Goal: Check status: Check status

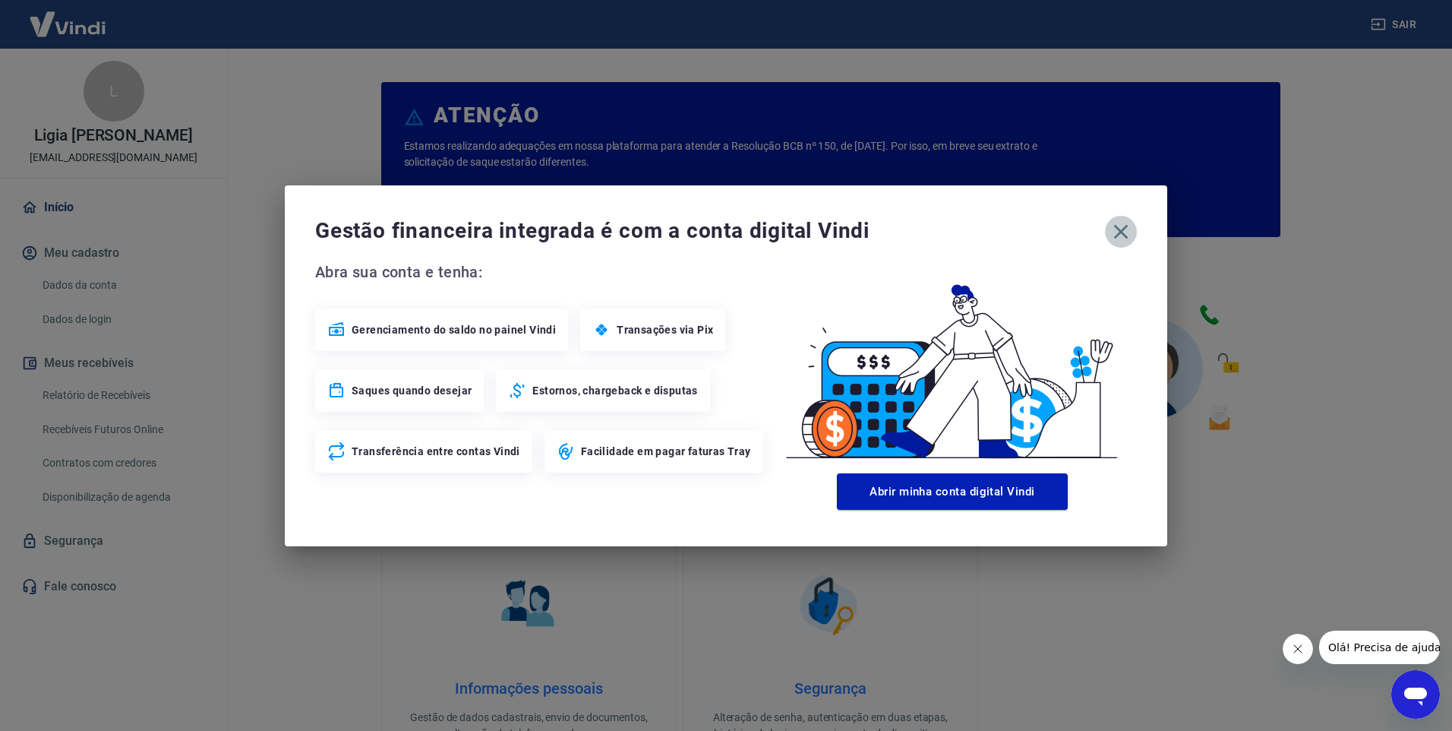
click at [1132, 231] on icon "button" at bounding box center [1121, 231] width 24 height 24
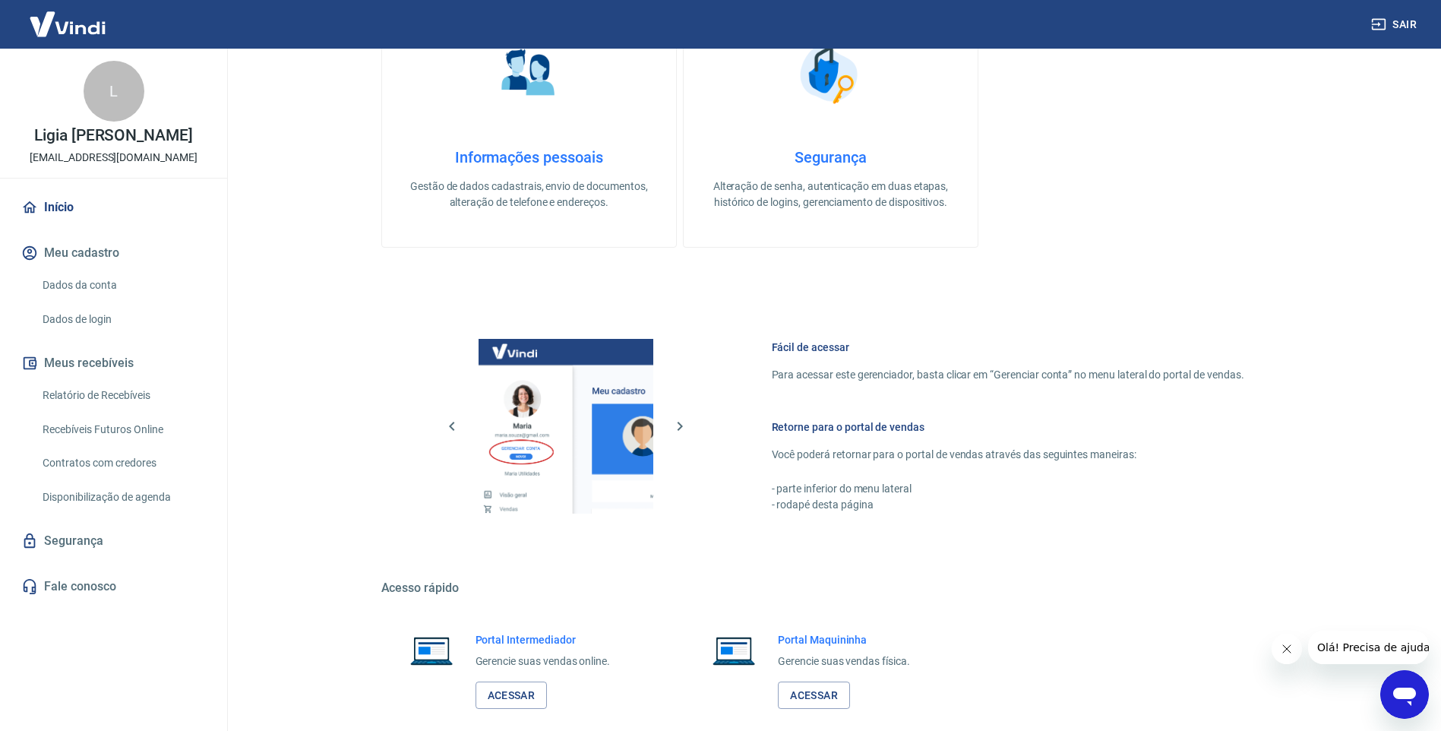
scroll to position [611, 0]
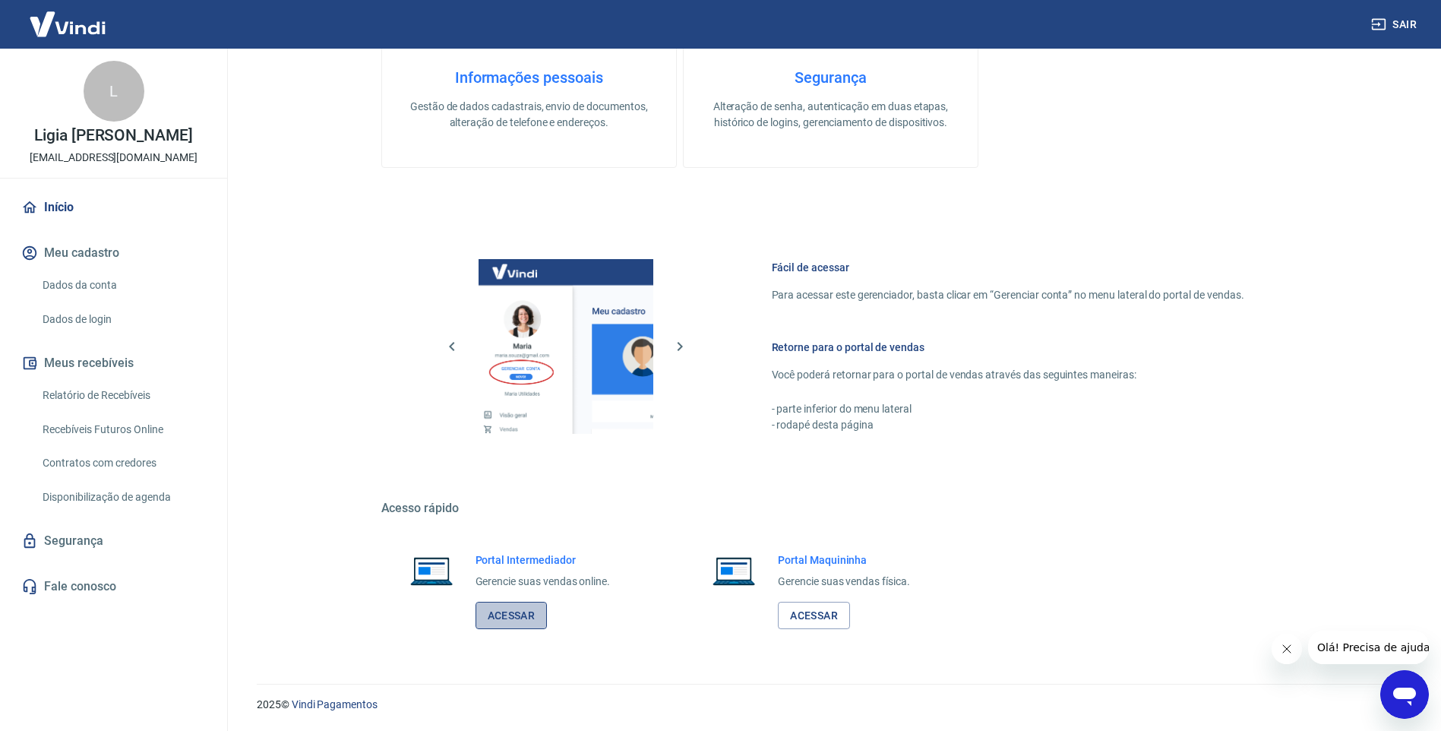
click at [538, 620] on link "Acessar" at bounding box center [511, 616] width 72 height 28
click at [56, 388] on link "Relatório de Recebíveis" at bounding box center [122, 395] width 172 height 31
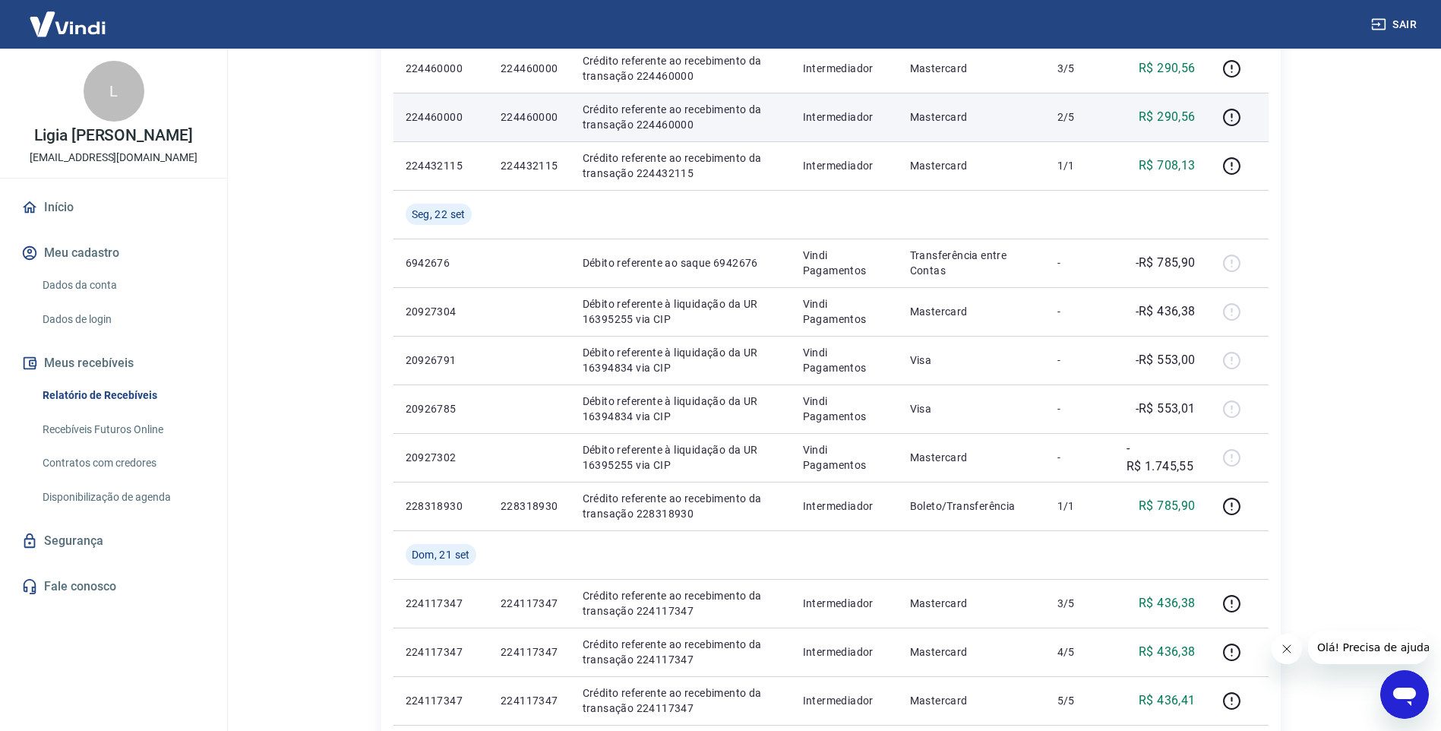
scroll to position [608, 0]
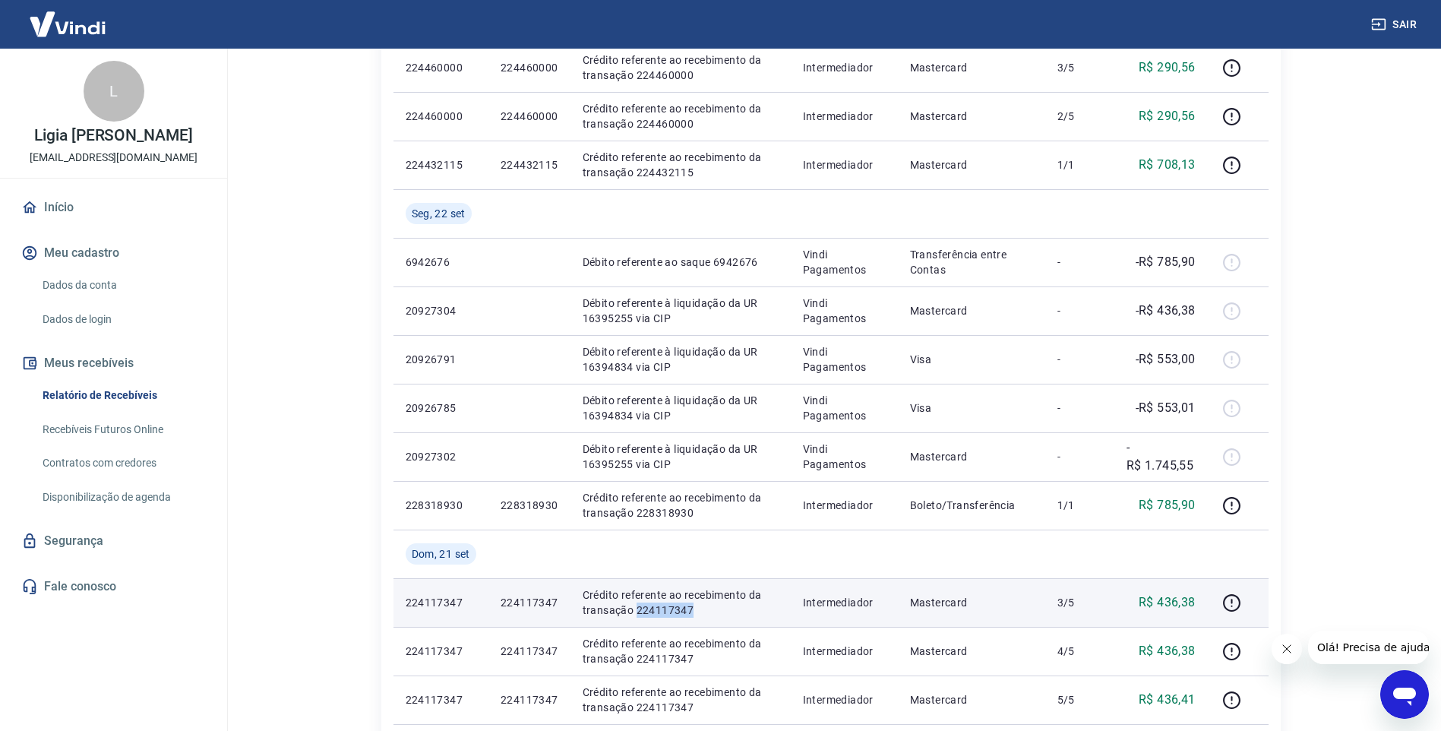
drag, startPoint x: 672, startPoint y: 608, endPoint x: 637, endPoint y: 608, distance: 34.9
click at [637, 608] on p "Crédito referente ao recebimento da transação 224117347" at bounding box center [681, 602] width 196 height 30
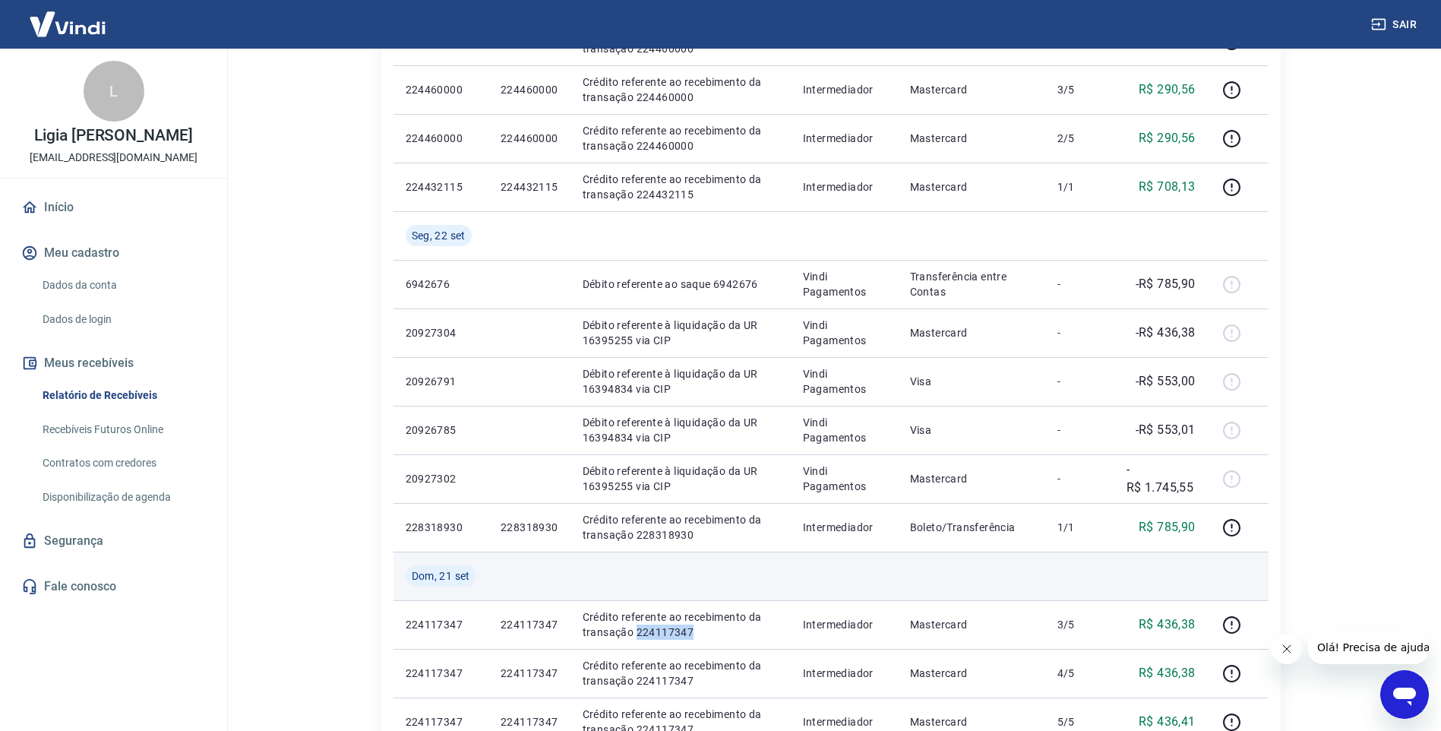
scroll to position [835, 0]
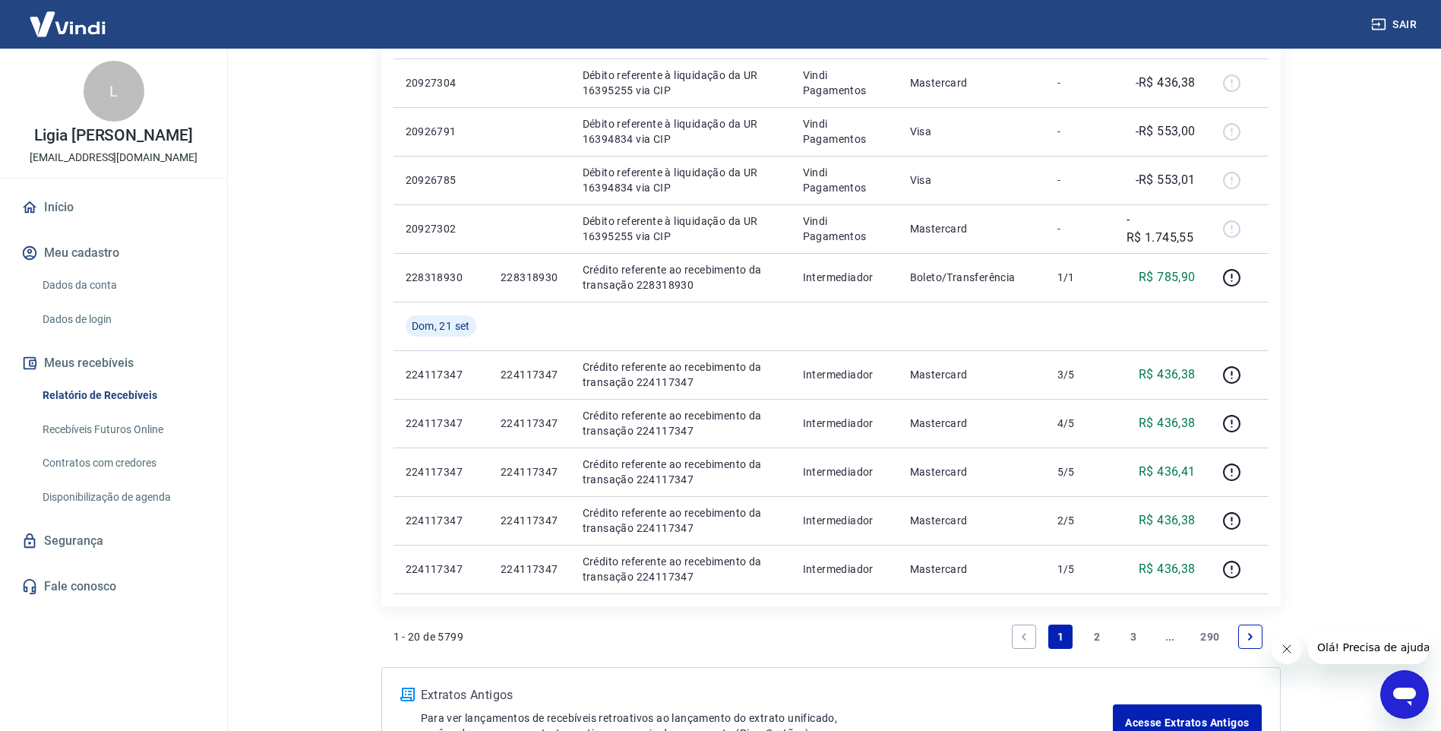
click at [1260, 639] on link "Next page" at bounding box center [1250, 636] width 24 height 24
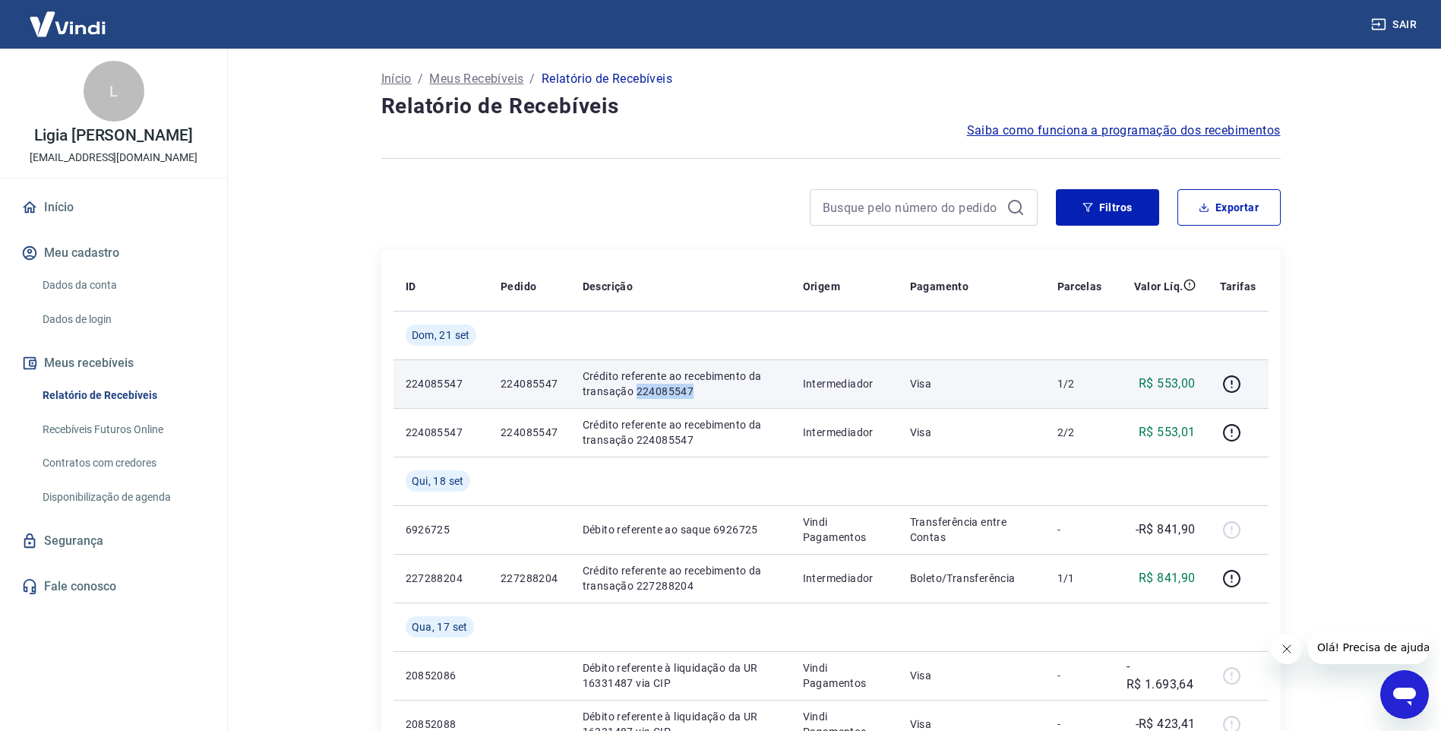
drag, startPoint x: 701, startPoint y: 390, endPoint x: 638, endPoint y: 393, distance: 63.1
click at [638, 393] on p "Crédito referente ao recebimento da transação 224085547" at bounding box center [681, 383] width 196 height 30
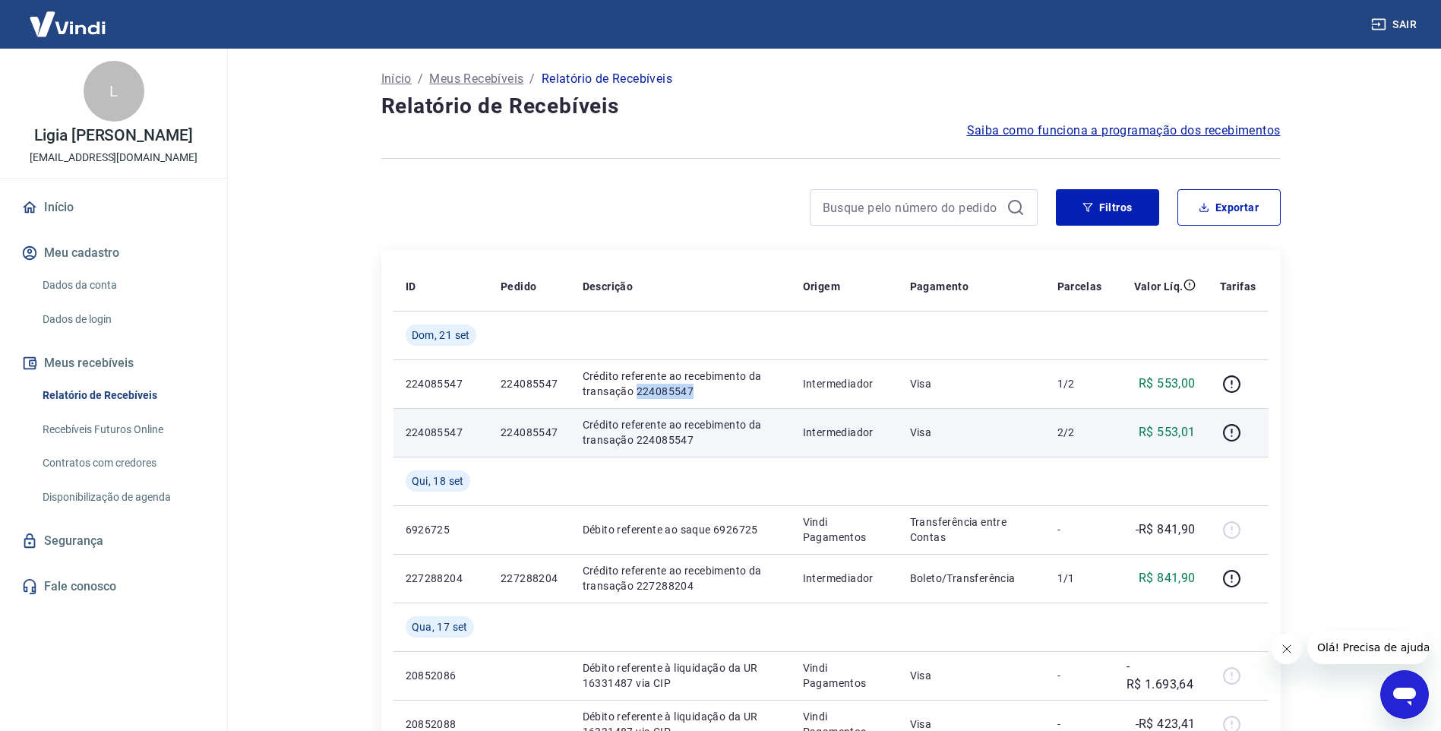
copy p "224085547"
